Goal: Task Accomplishment & Management: Use online tool/utility

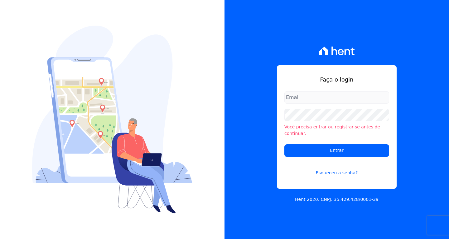
type input "[EMAIL_ADDRESS][DOMAIN_NAME]"
click at [328, 137] on form "[EMAIL_ADDRESS][DOMAIN_NAME] Você precisa entrar ou registrar-se antes de conti…" at bounding box center [336, 137] width 105 height 92
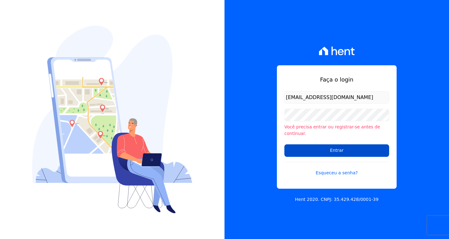
click at [321, 149] on input "Entrar" at bounding box center [336, 150] width 105 height 12
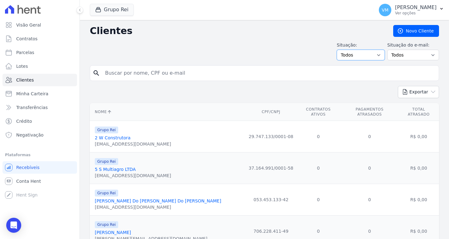
click at [358, 53] on select "Todos Adimplentes Inadimplentes" at bounding box center [361, 55] width 48 height 11
click at [400, 56] on select "Todos Confirmado Não confirmado" at bounding box center [413, 55] width 52 height 11
drag, startPoint x: 23, startPoint y: 79, endPoint x: 30, endPoint y: 79, distance: 7.2
click at [23, 79] on span "Clientes" at bounding box center [24, 80] width 17 height 6
drag, startPoint x: 43, startPoint y: 40, endPoint x: 145, endPoint y: 60, distance: 103.4
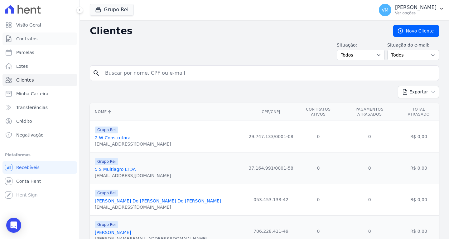
click at [43, 40] on link "Contratos" at bounding box center [39, 38] width 75 height 12
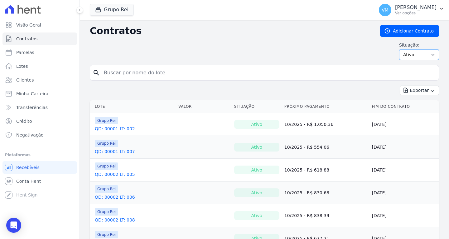
click at [411, 54] on select "Ativo Todos Pausado Distratado Rascunho Expirado Encerrado" at bounding box center [419, 54] width 40 height 11
click at [415, 89] on button "Exportar" at bounding box center [419, 90] width 39 height 10
click at [419, 104] on span "Exportar PDF" at bounding box center [419, 105] width 33 height 6
click at [409, 128] on span "Exportar Fichas" at bounding box center [416, 126] width 38 height 6
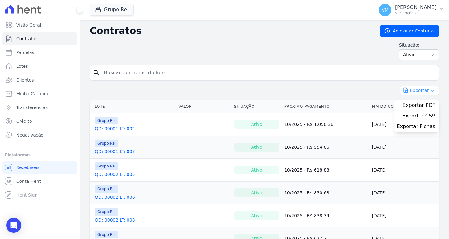
click at [419, 87] on button "Exportar" at bounding box center [419, 90] width 39 height 10
click at [415, 87] on button "Exportar" at bounding box center [419, 90] width 39 height 10
click at [409, 10] on p "Vyviane Martins" at bounding box center [415, 7] width 41 height 6
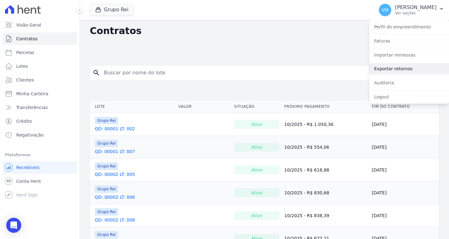
click at [395, 68] on link "Exportar retornos" at bounding box center [409, 68] width 80 height 11
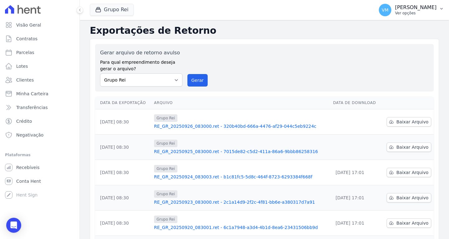
click at [417, 11] on p "Ver opções" at bounding box center [415, 13] width 41 height 5
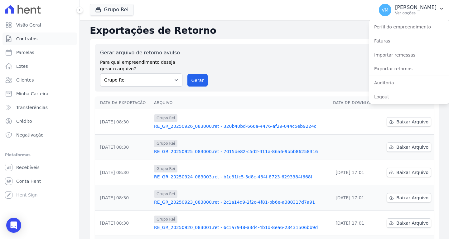
click at [30, 41] on span "Contratos" at bounding box center [26, 39] width 21 height 6
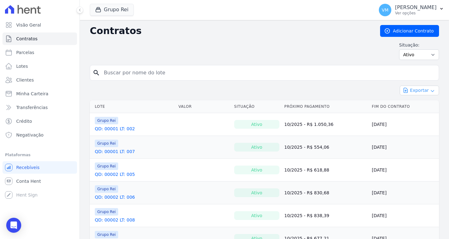
click at [415, 93] on button "Exportar" at bounding box center [419, 90] width 39 height 10
click at [417, 117] on span "Exportar CSV" at bounding box center [418, 116] width 33 height 6
drag, startPoint x: 429, startPoint y: 7, endPoint x: 405, endPoint y: 26, distance: 30.9
click at [428, 8] on p "Vyviane Martins" at bounding box center [415, 7] width 41 height 6
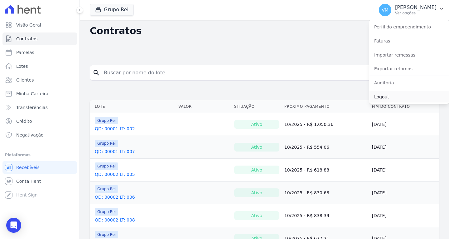
click at [392, 96] on link "Logout" at bounding box center [409, 96] width 80 height 11
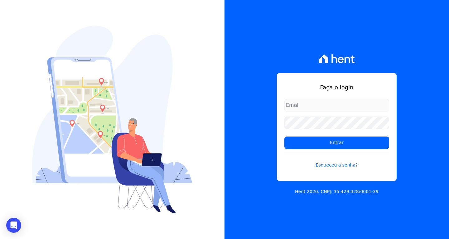
type input "[EMAIL_ADDRESS][DOMAIN_NAME]"
